Goal: Find specific page/section: Find specific page/section

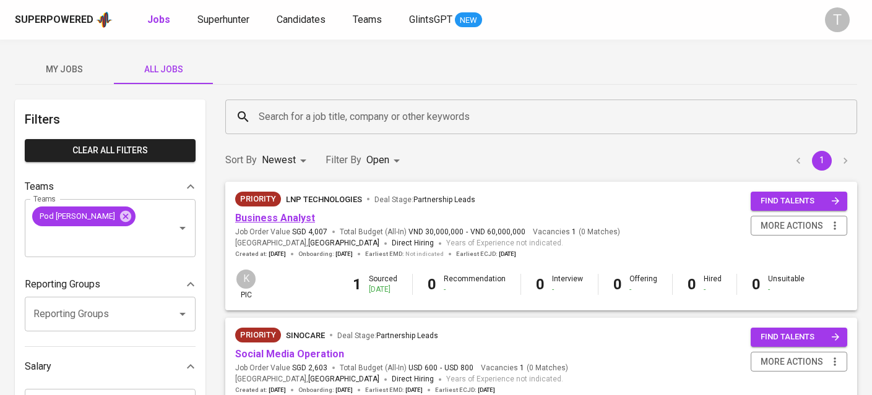
click at [273, 213] on link "Business Analyst" at bounding box center [275, 218] width 80 height 12
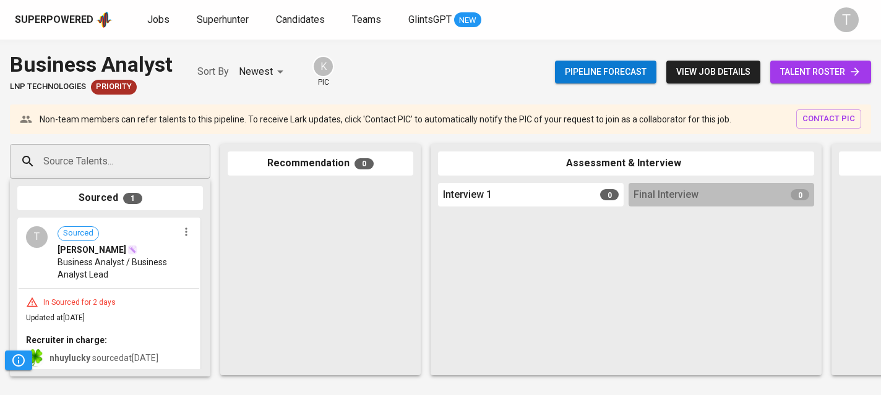
click at [125, 273] on span "Business Analyst / Business Analyst Lead" at bounding box center [118, 268] width 121 height 25
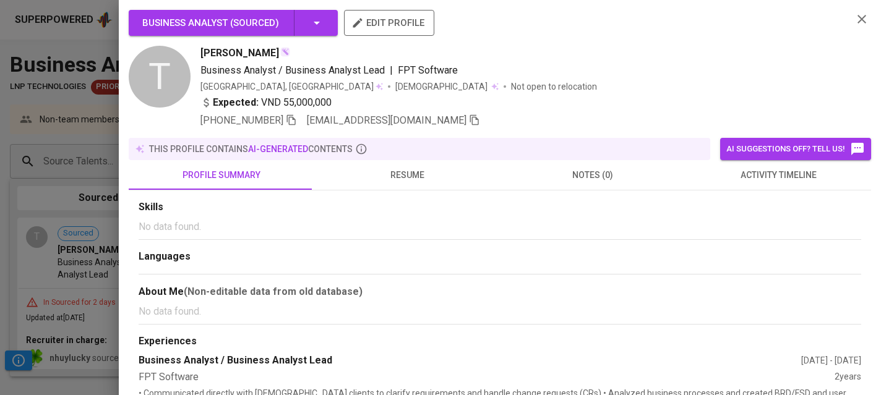
click at [394, 171] on span "resume" at bounding box center [407, 175] width 171 height 15
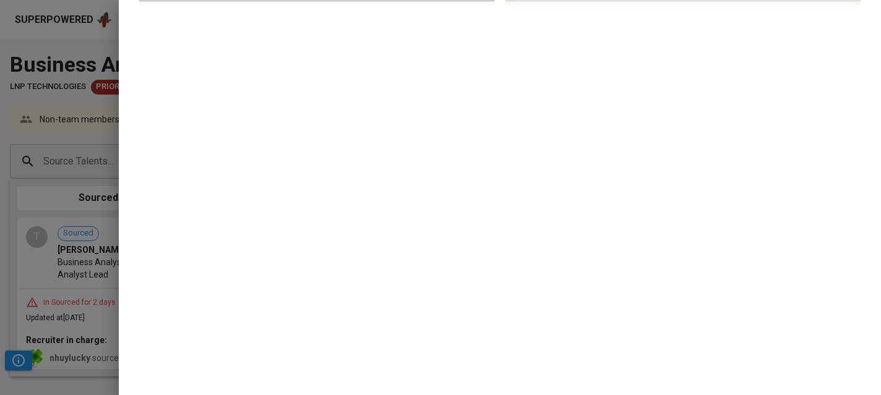
scroll to position [268, 0]
click at [108, 228] on div at bounding box center [440, 197] width 881 height 395
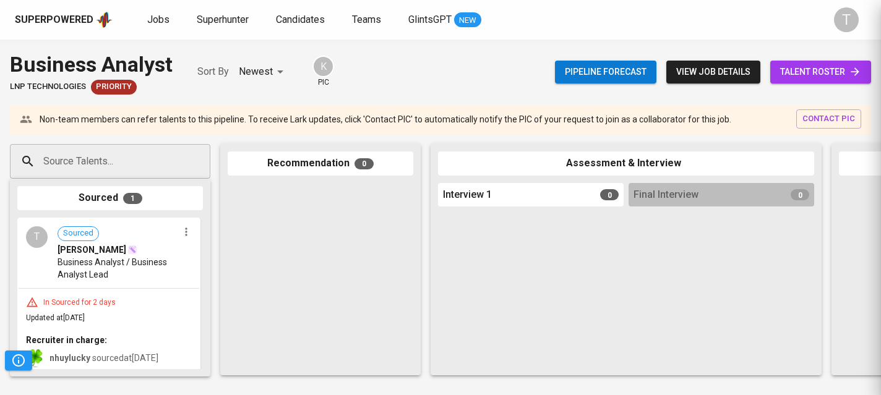
scroll to position [0, 0]
click at [173, 294] on div "In Sourced for 2 days Updated at [DATE] Recruiter in charge: nhuylucky sourced …" at bounding box center [109, 332] width 181 height 87
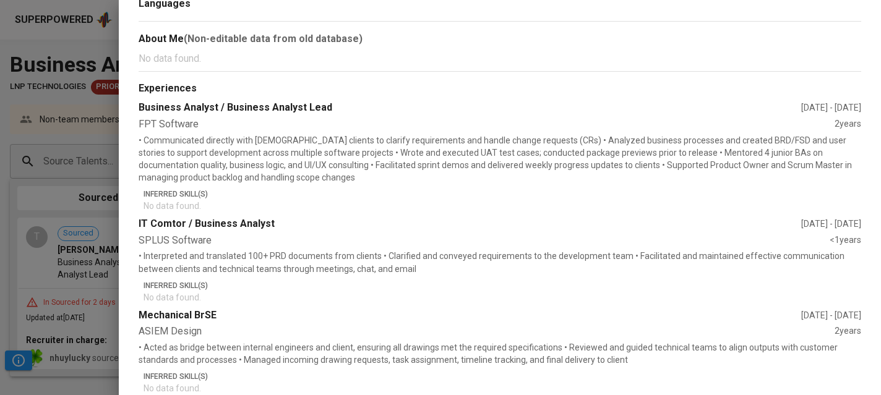
scroll to position [78, 0]
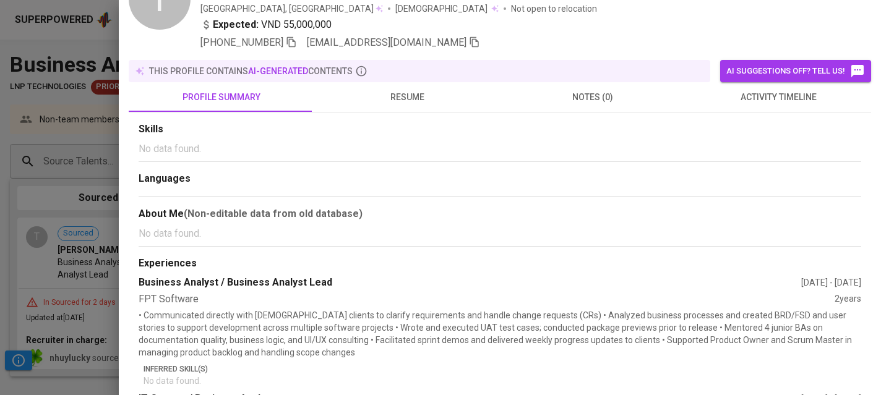
click at [383, 92] on span "resume" at bounding box center [407, 97] width 171 height 15
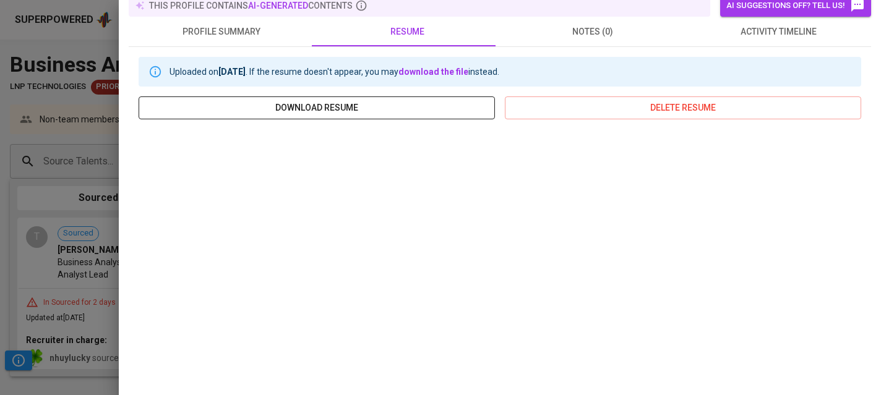
scroll to position [268, 0]
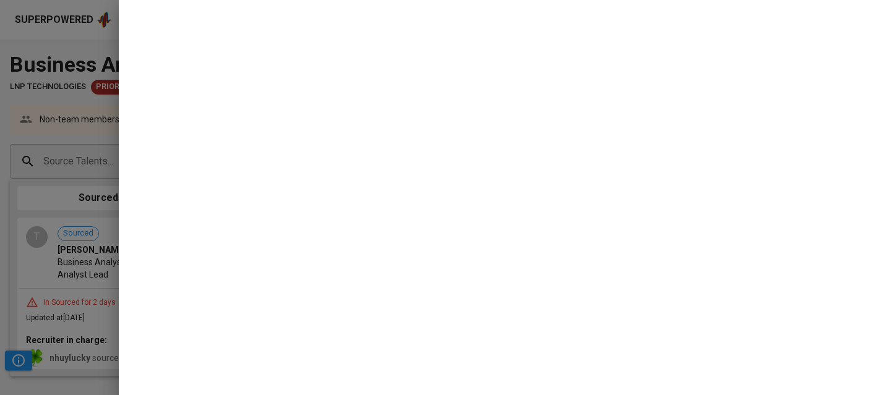
click at [49, 278] on div at bounding box center [440, 197] width 881 height 395
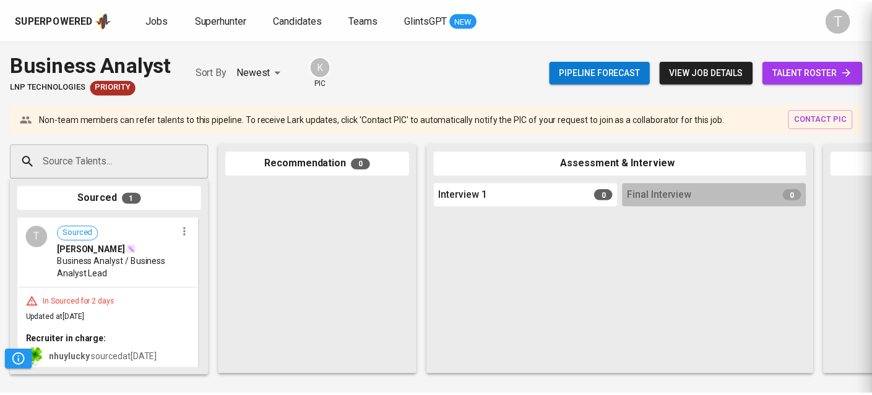
scroll to position [0, 0]
